Goal: Find specific page/section: Find specific page/section

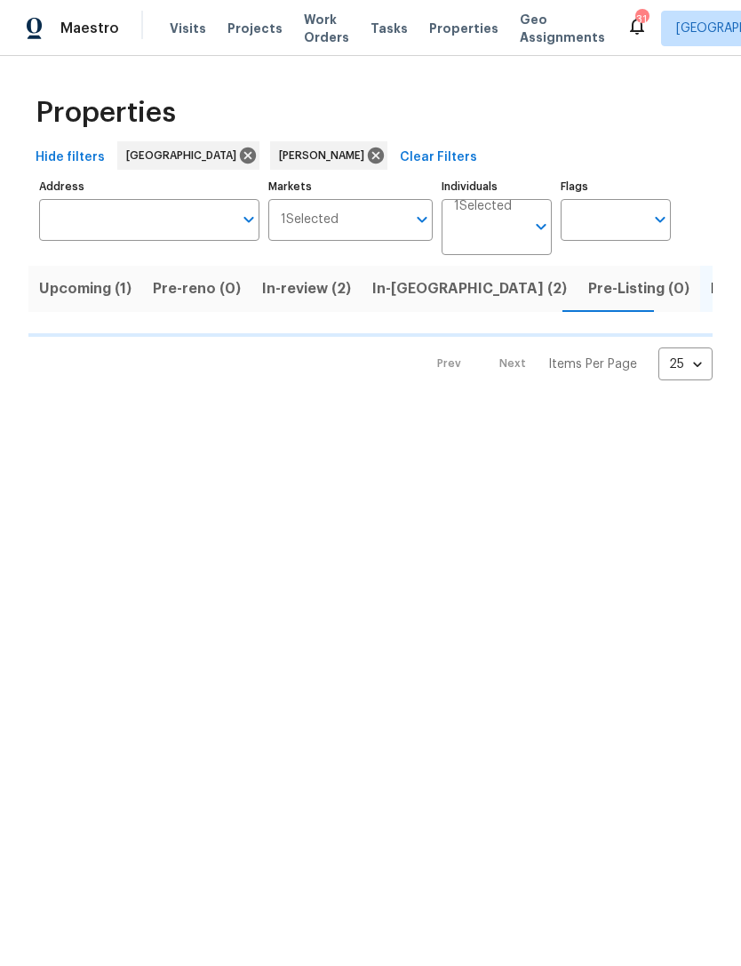
click at [403, 286] on span "In-[GEOGRAPHIC_DATA] (2)" at bounding box center [469, 288] width 195 height 25
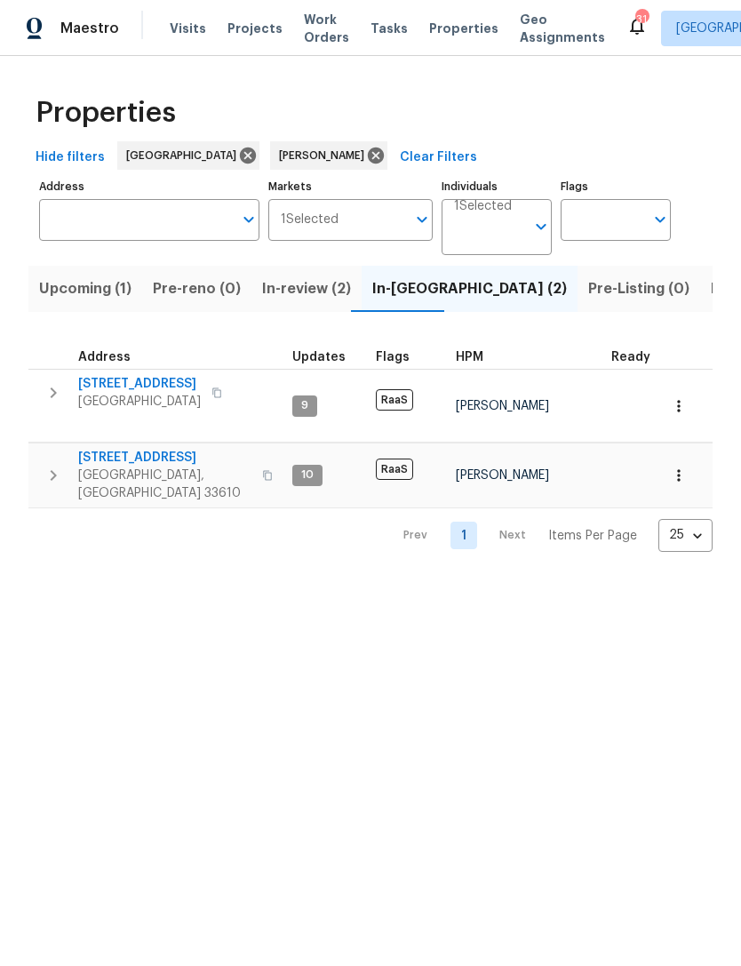
click at [167, 467] on span "[GEOGRAPHIC_DATA], [GEOGRAPHIC_DATA] 33610" at bounding box center [164, 485] width 173 height 36
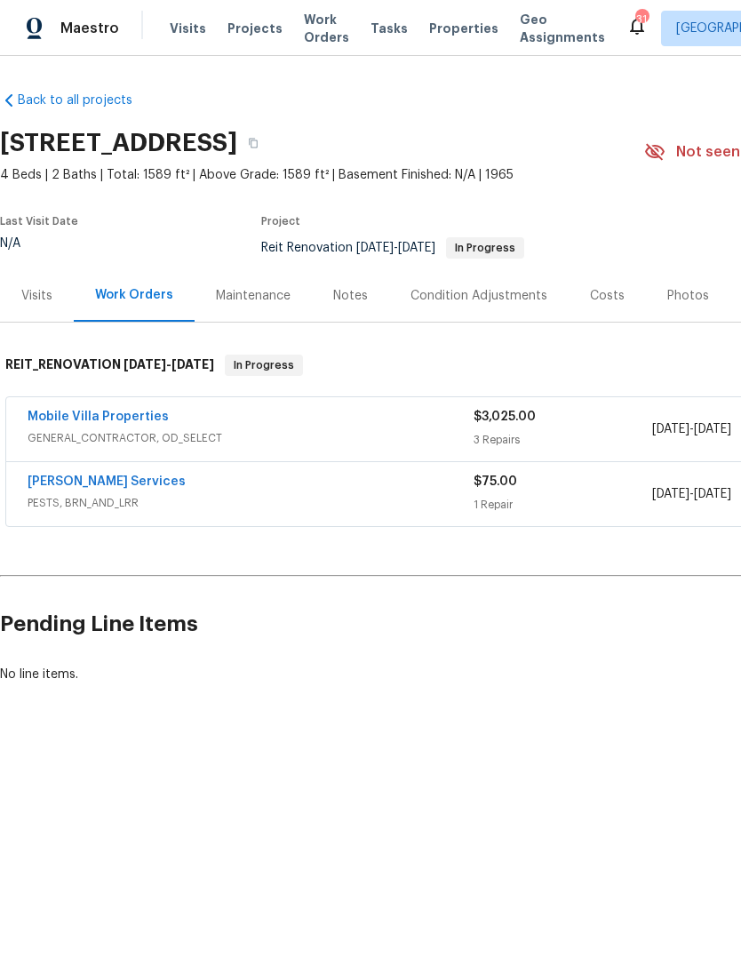
click at [111, 478] on link "Massey Services" at bounding box center [107, 482] width 158 height 12
